Goal: Task Accomplishment & Management: Manage account settings

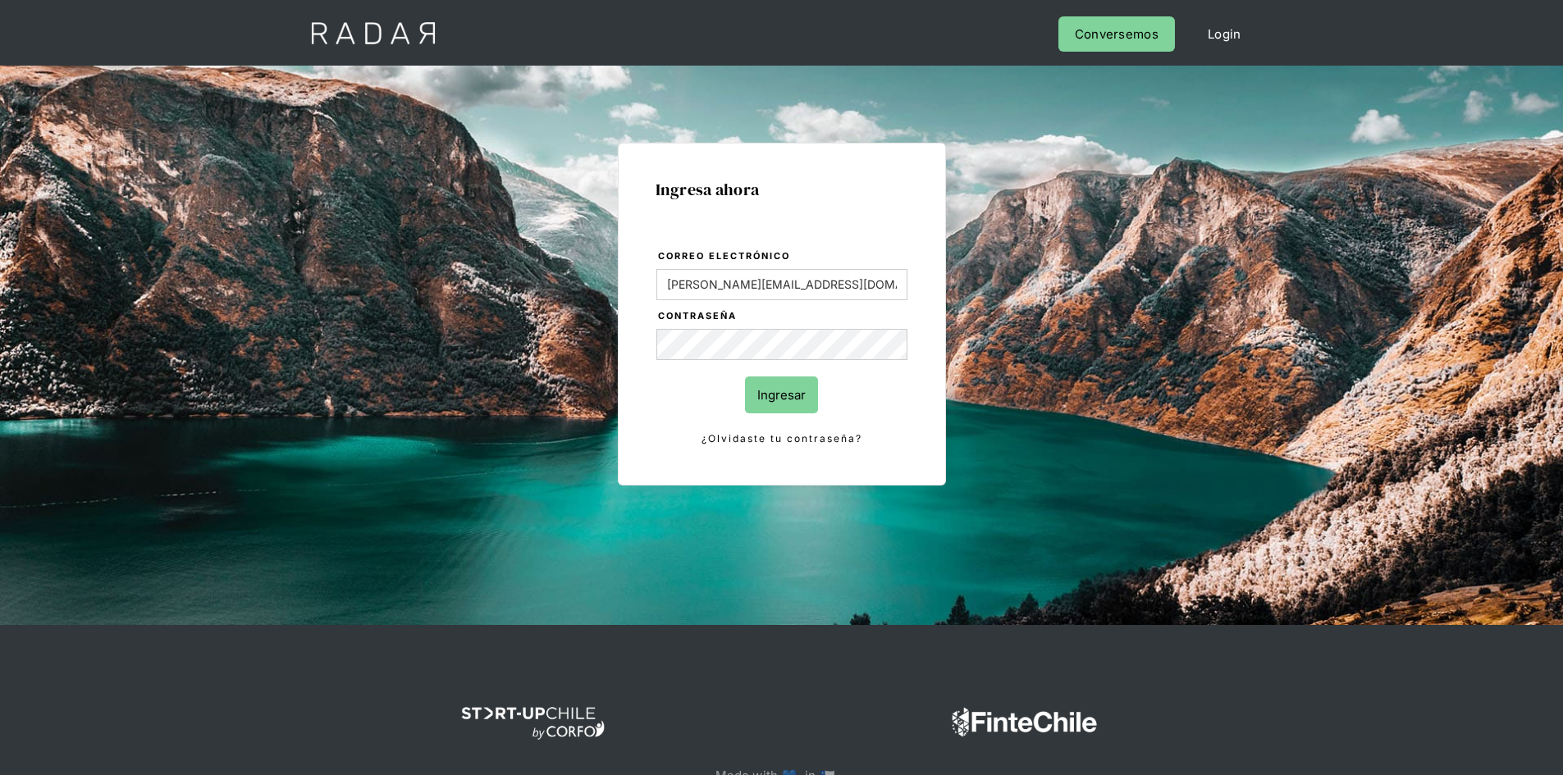
click at [805, 389] on input "Ingresar" at bounding box center [781, 395] width 73 height 37
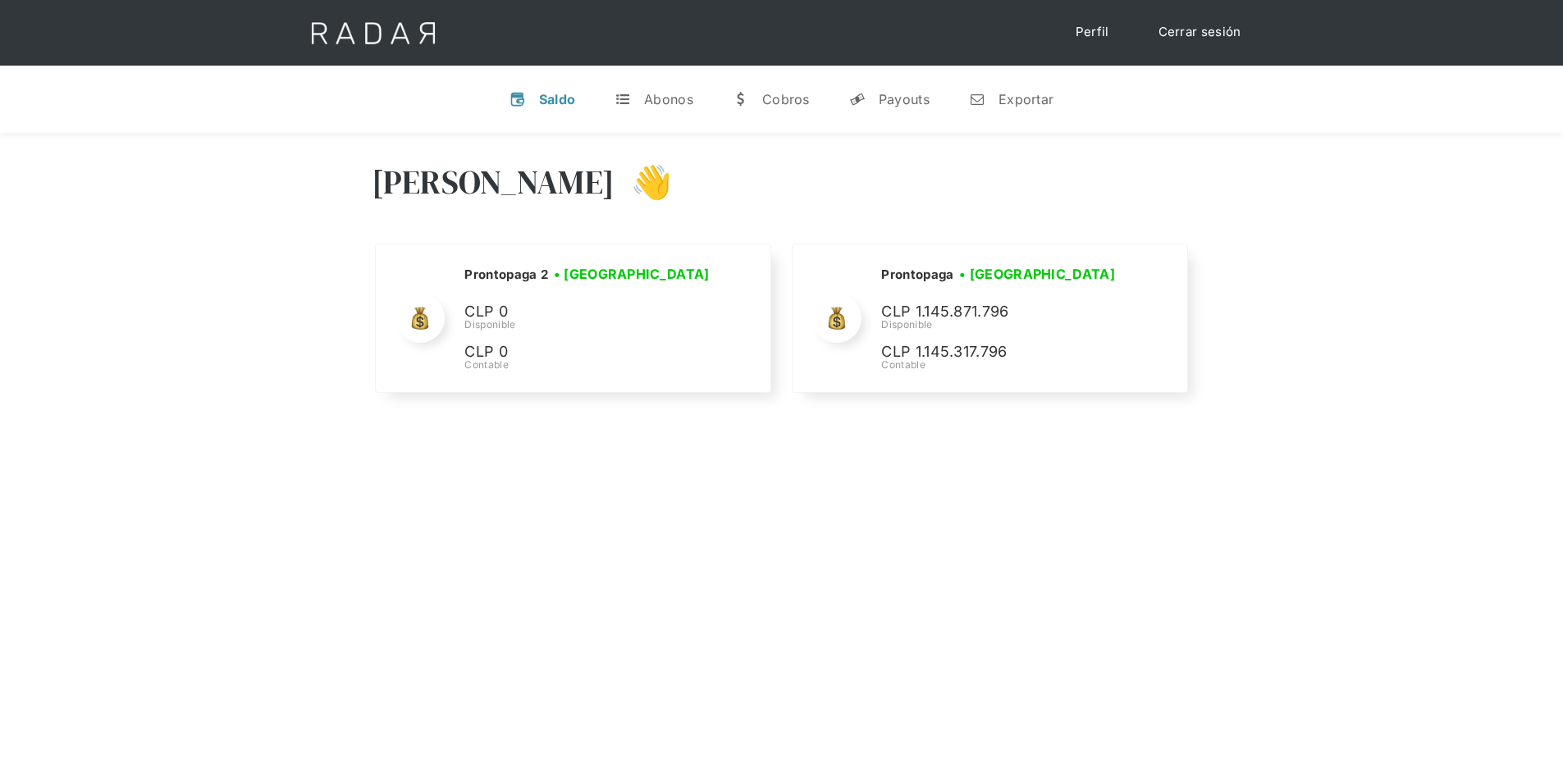
click at [1200, 27] on link "Cerrar sesión" at bounding box center [1200, 32] width 116 height 32
